Goal: Task Accomplishment & Management: Manage account settings

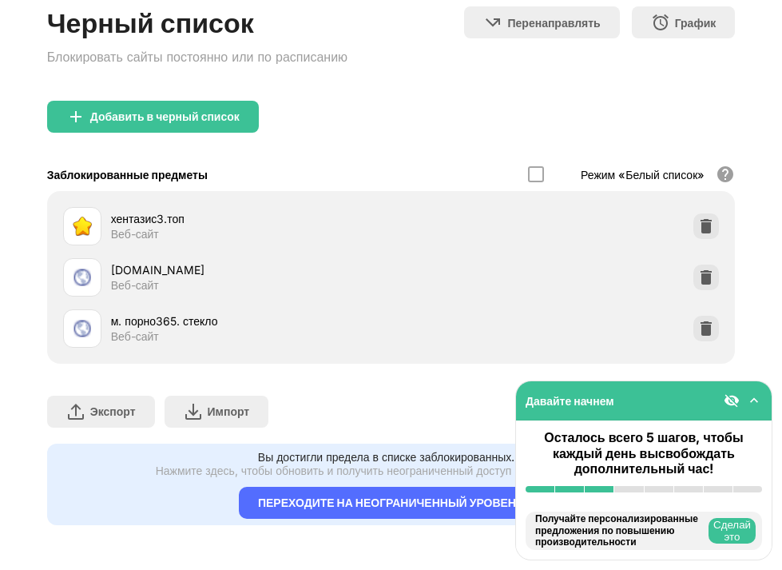
scroll to position [169, 0]
click at [754, 403] on img at bounding box center [754, 400] width 16 height 16
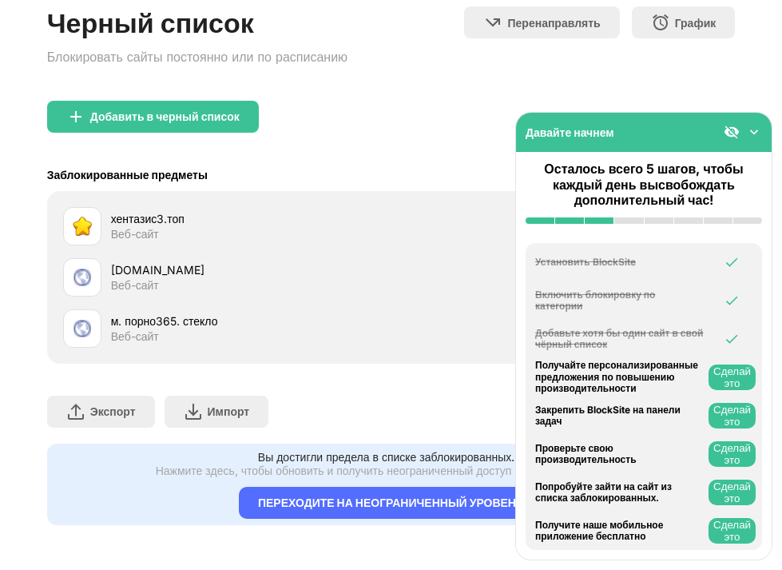
click at [758, 139] on img at bounding box center [754, 132] width 16 height 16
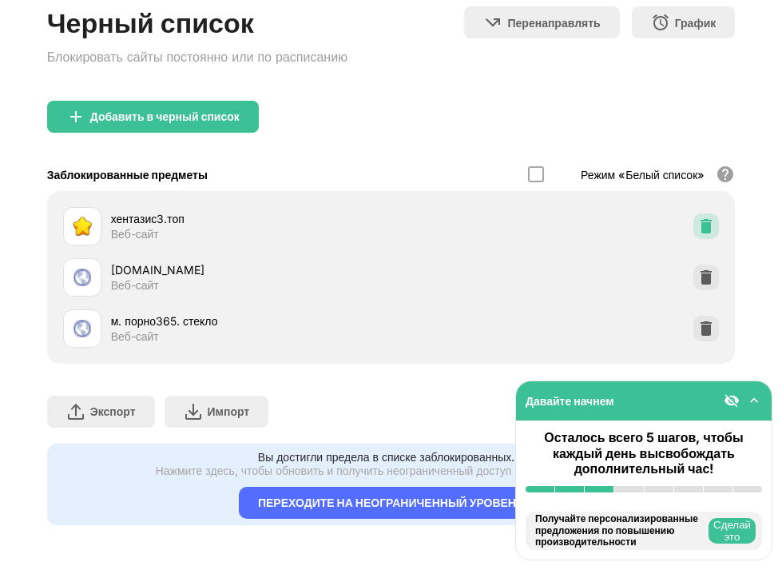
click at [698, 218] on img at bounding box center [706, 226] width 16 height 16
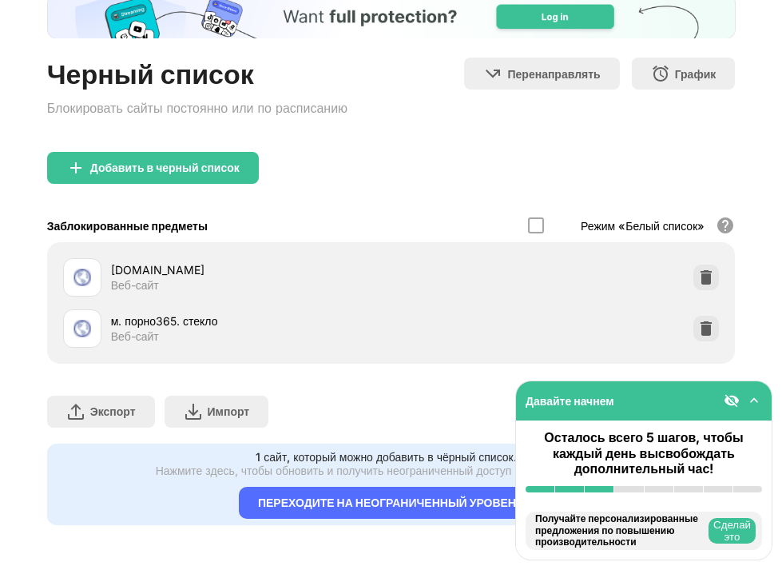
click at [688, 219] on ya-tr-span "Режим «Белый список»" at bounding box center [643, 226] width 124 height 14
click at [686, 252] on div "r5.sosalkino.cam Веб-сайт" at bounding box center [392, 277] width 670 height 51
click at [698, 269] on img at bounding box center [706, 277] width 16 height 16
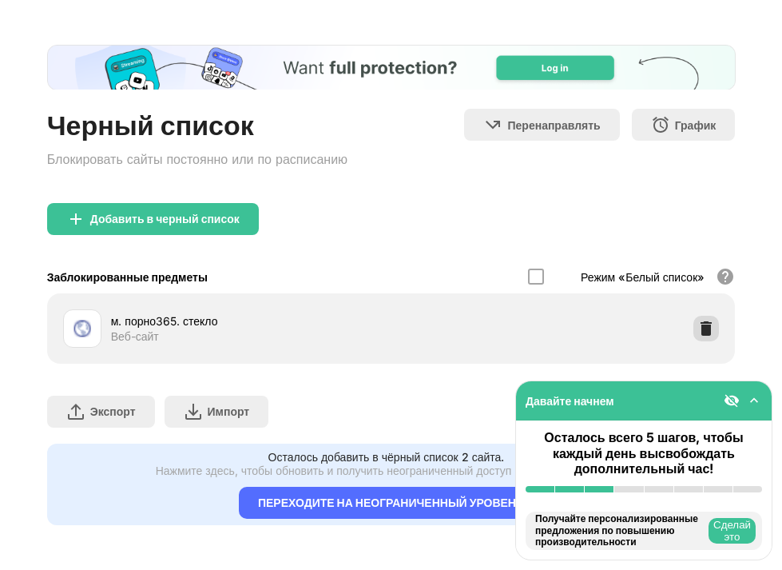
click at [698, 320] on img at bounding box center [706, 328] width 16 height 16
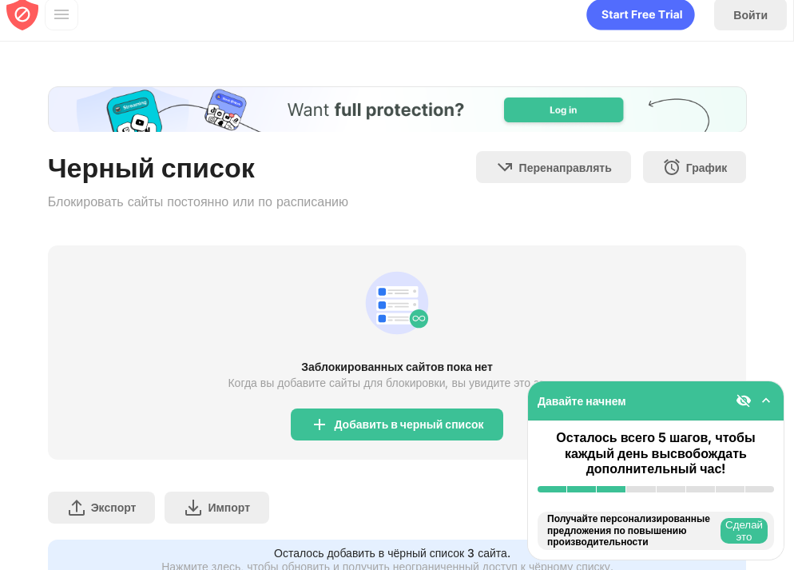
scroll to position [0, 0]
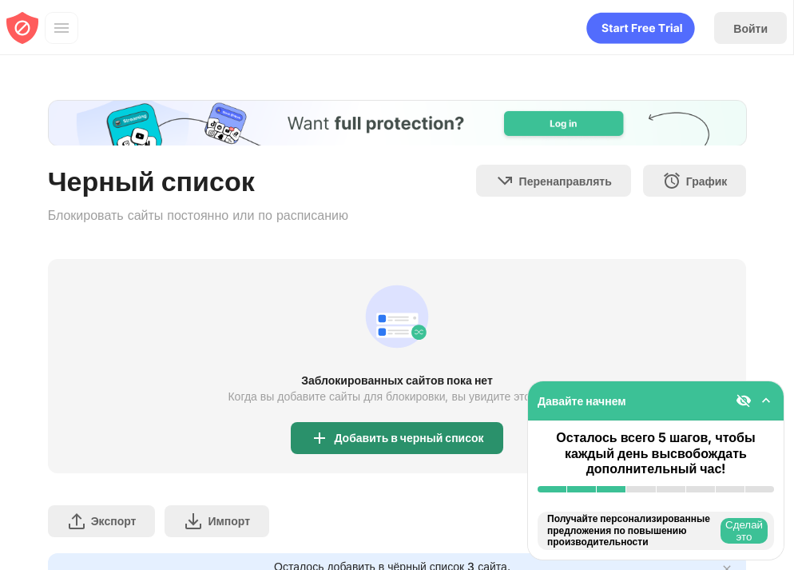
click at [372, 434] on ya-tr-span "Добавить в черный список" at bounding box center [408, 438] width 149 height 14
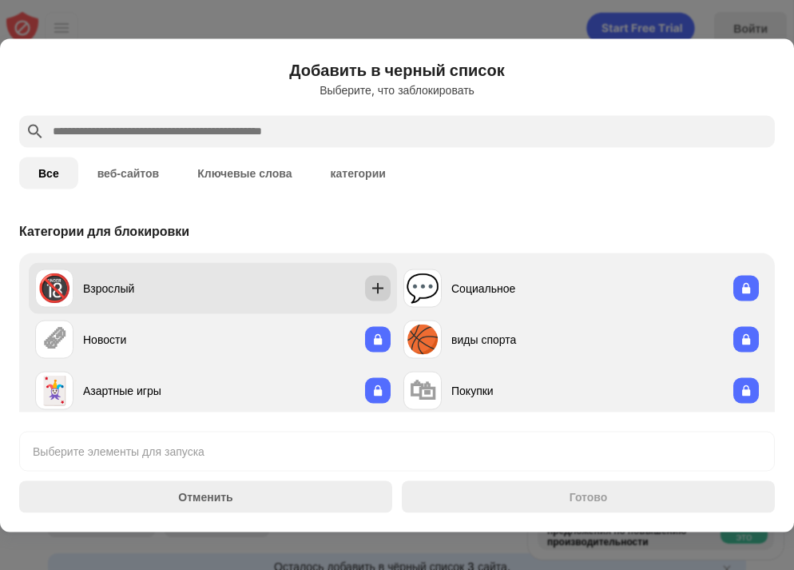
click at [370, 284] on img at bounding box center [378, 288] width 16 height 16
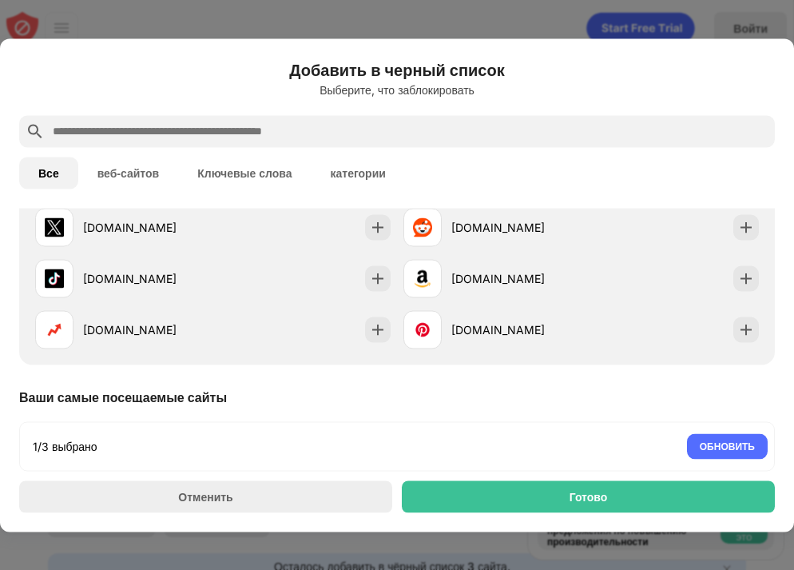
scroll to position [399, 0]
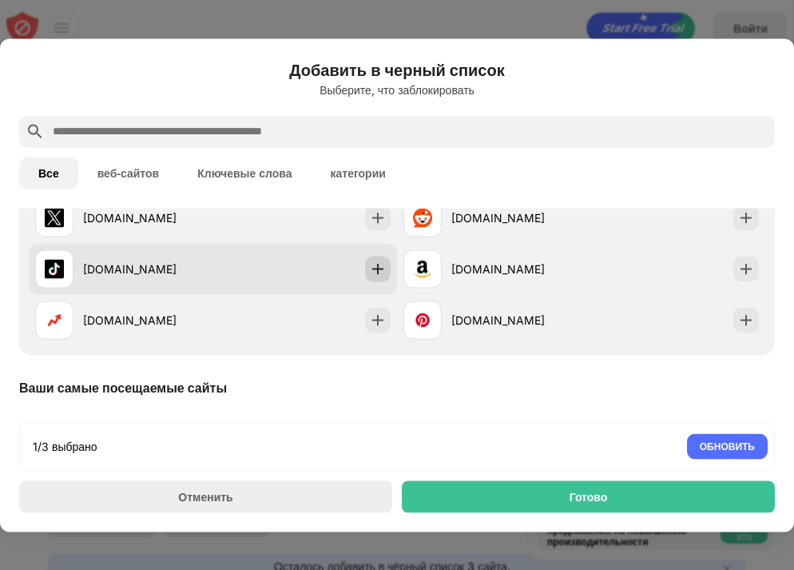
click at [370, 272] on img at bounding box center [378, 268] width 16 height 16
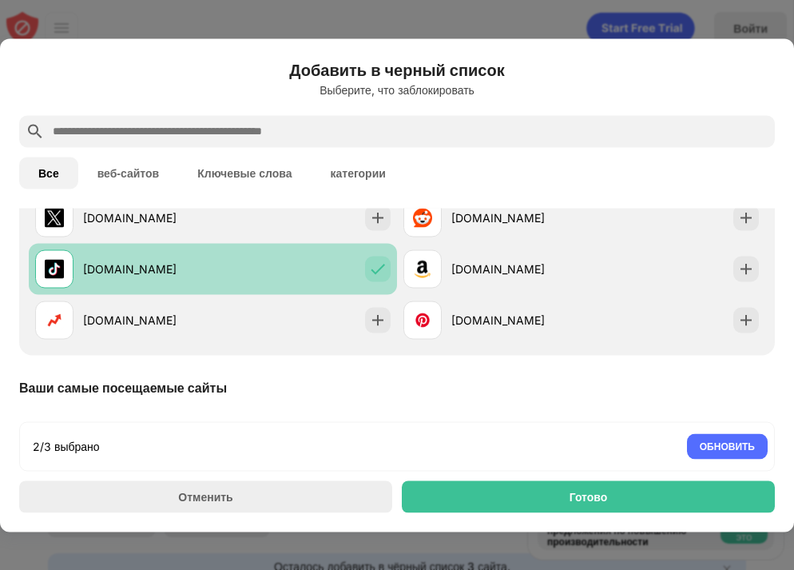
click at [384, 269] on div at bounding box center [378, 269] width 26 height 26
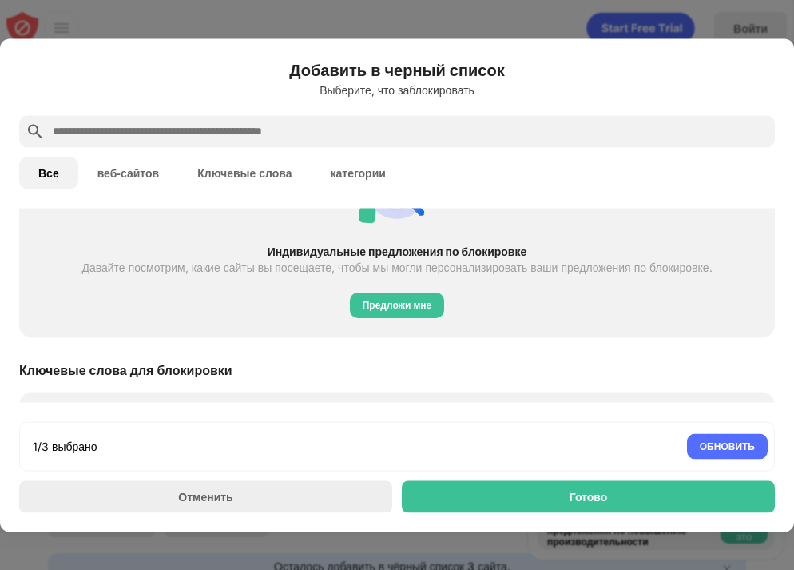
scroll to position [832, 0]
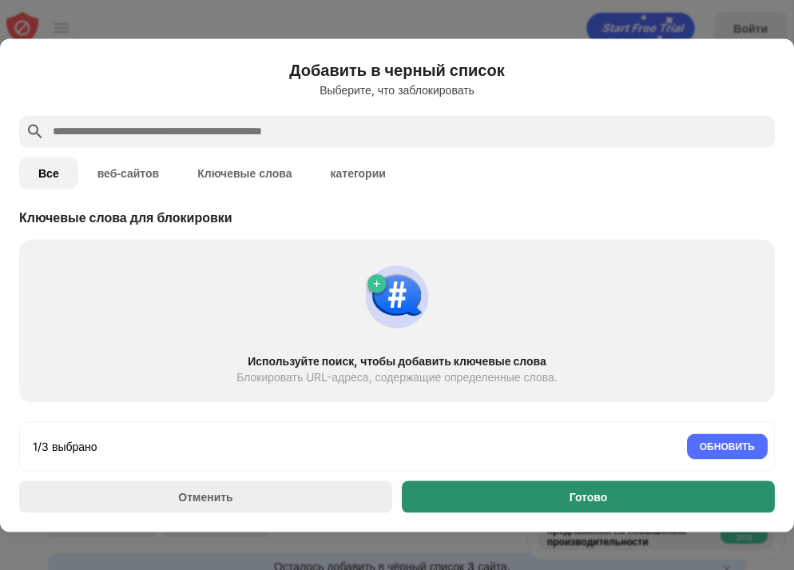
click at [608, 495] on div "Готово" at bounding box center [588, 496] width 373 height 32
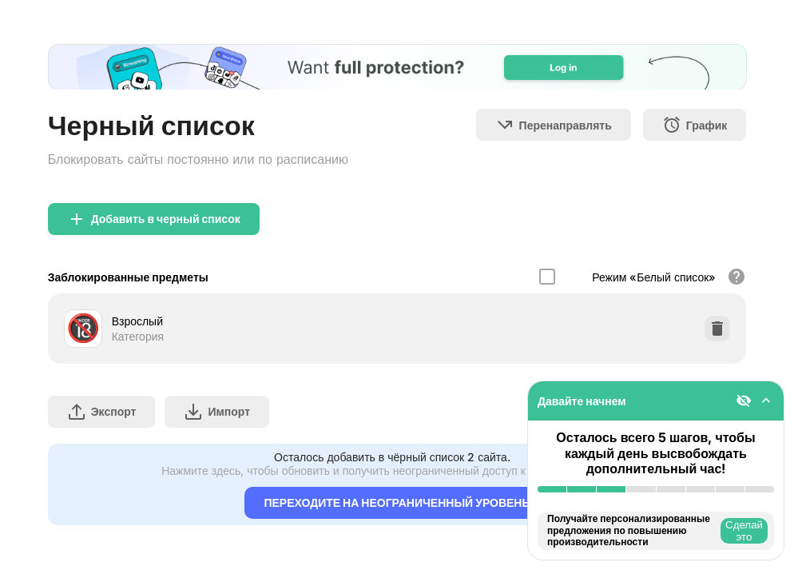
scroll to position [68, 0]
